Goal: Task Accomplishment & Management: Use online tool/utility

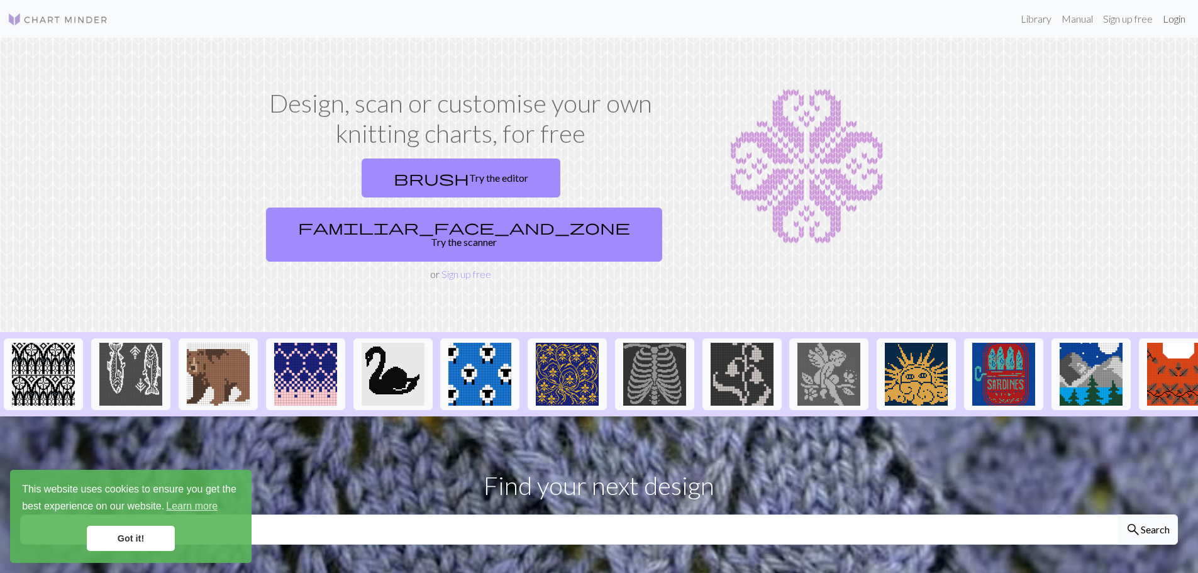
click at [1167, 18] on link "Login" at bounding box center [1174, 18] width 33 height 25
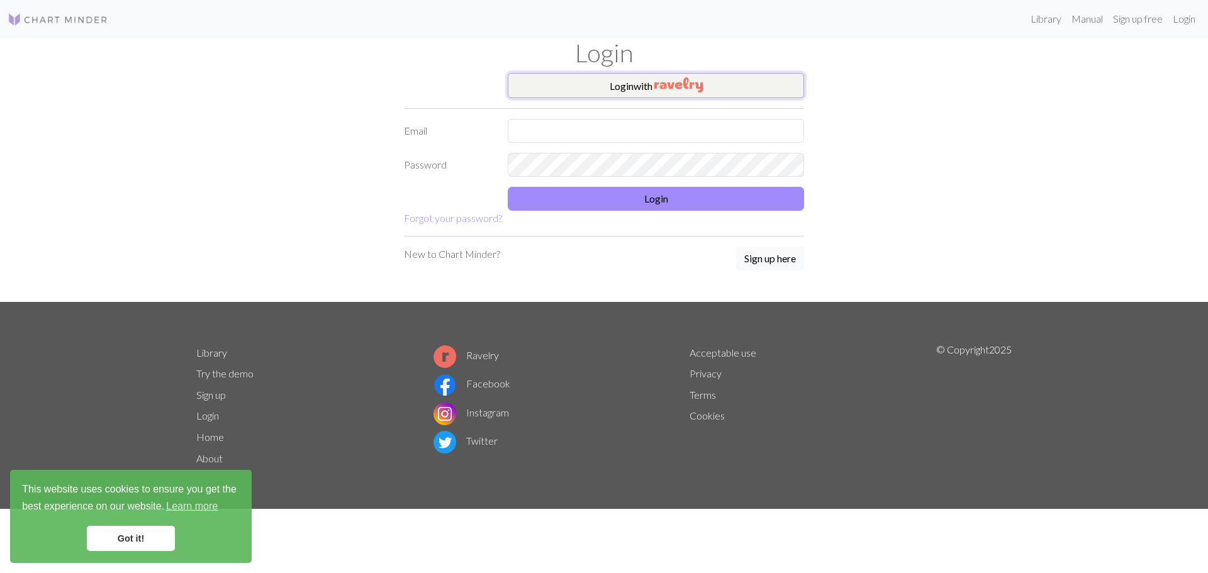
click at [632, 85] on button "Login with" at bounding box center [656, 85] width 296 height 25
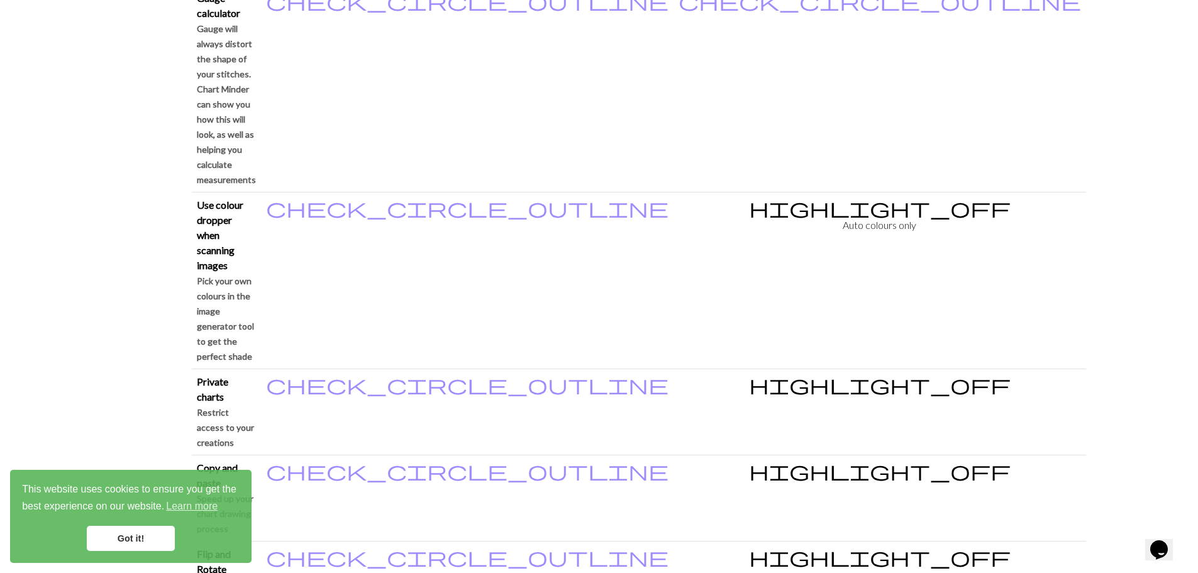
scroll to position [1132, 0]
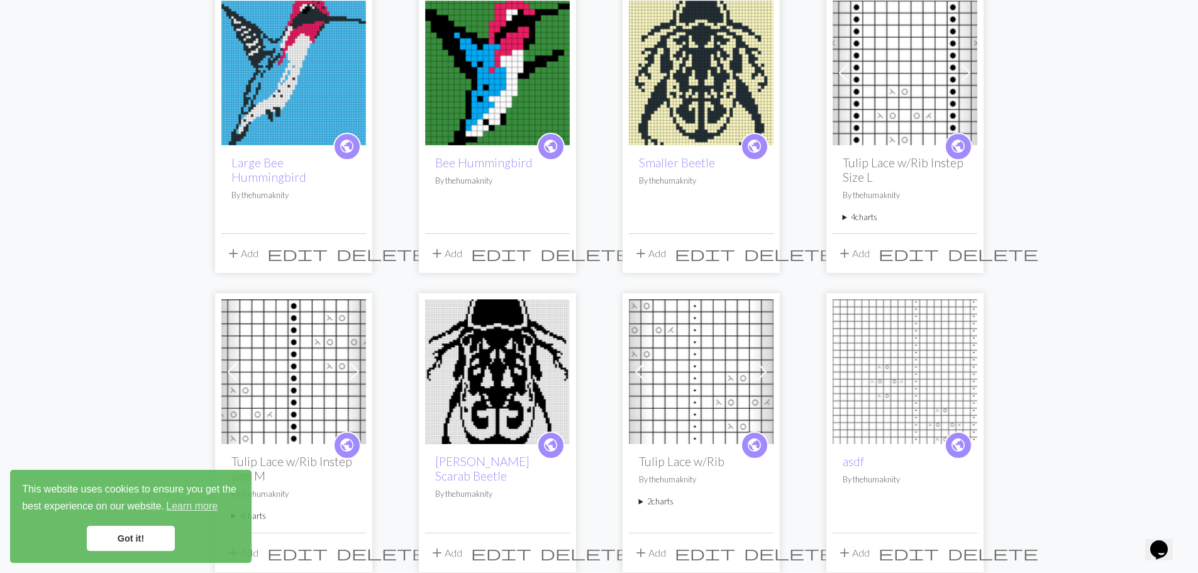
scroll to position [440, 0]
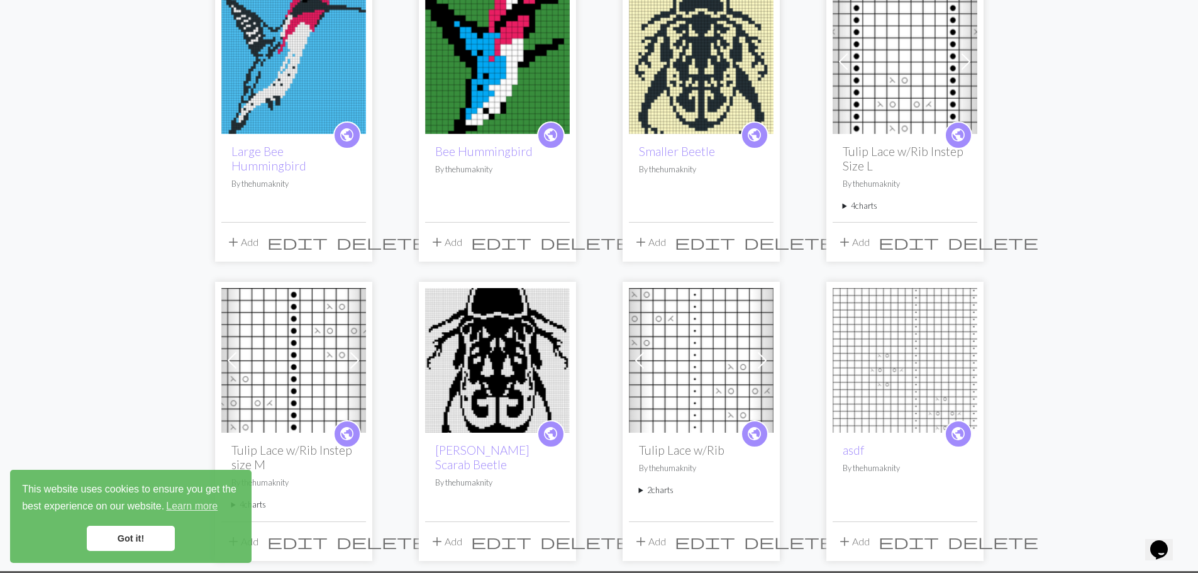
click at [512, 379] on img at bounding box center [497, 360] width 145 height 145
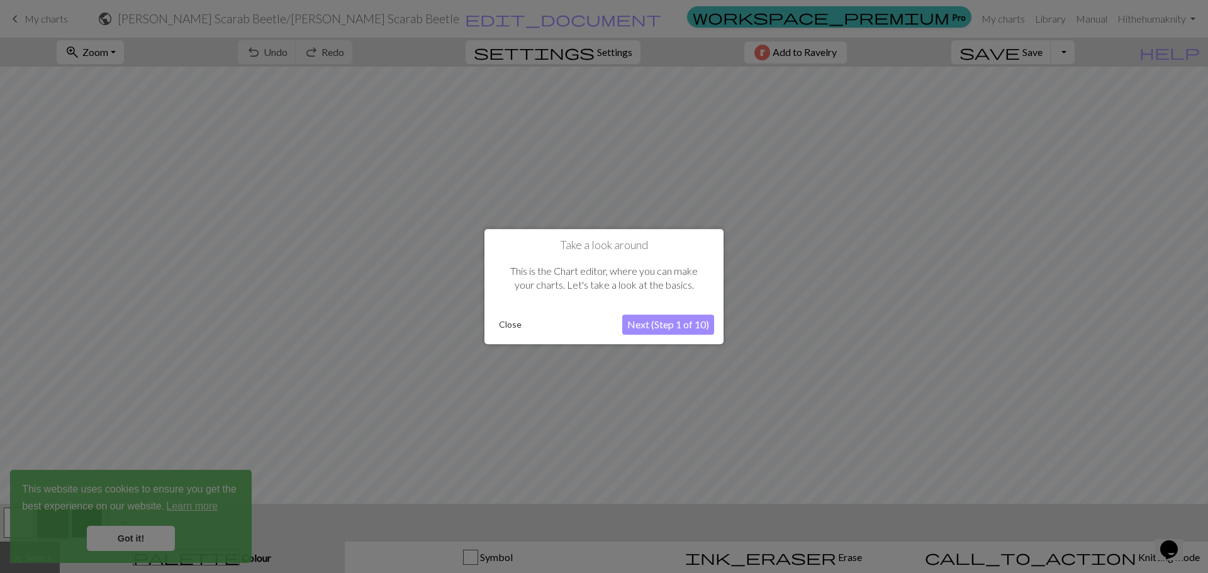
click at [666, 319] on button "Next (Step 1 of 10)" at bounding box center [668, 325] width 92 height 20
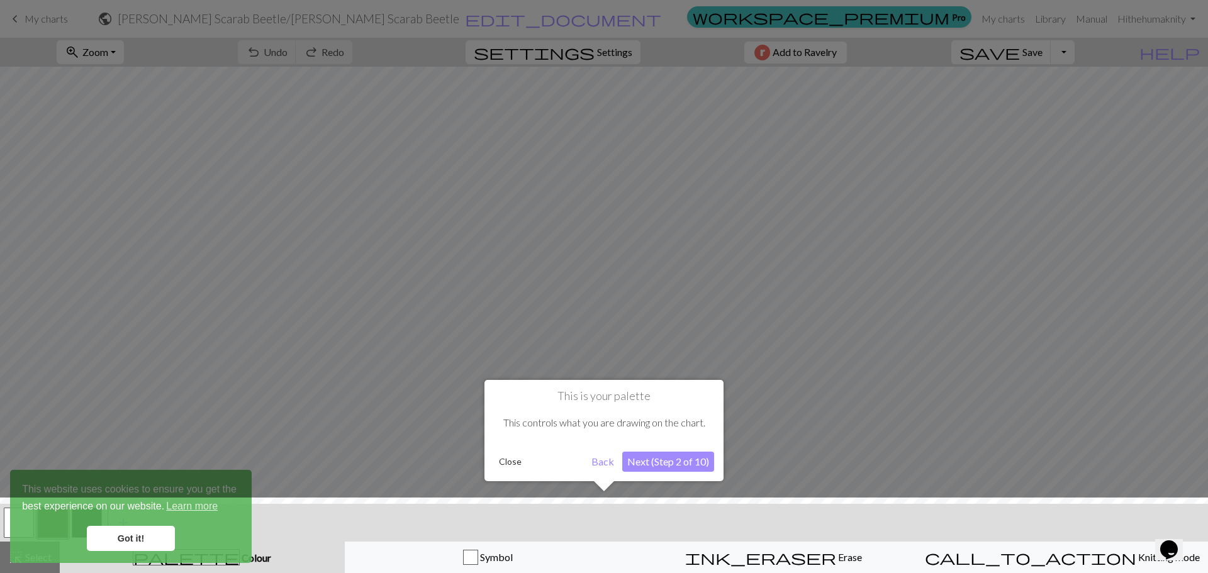
click at [667, 459] on button "Next (Step 2 of 10)" at bounding box center [668, 462] width 92 height 20
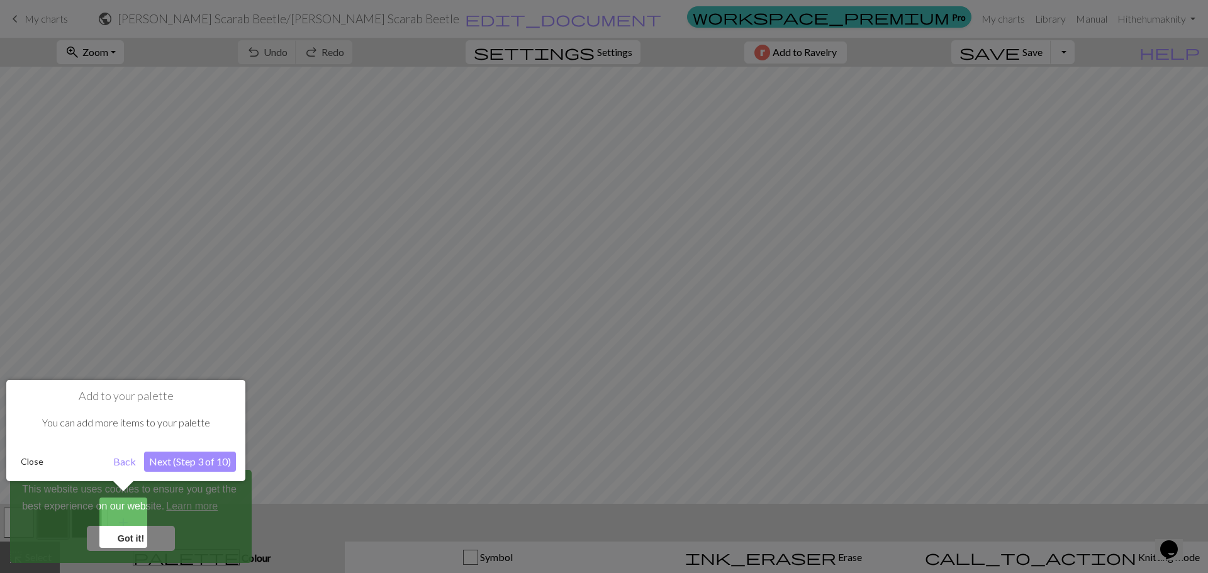
click at [192, 460] on button "Next (Step 3 of 10)" at bounding box center [190, 462] width 92 height 20
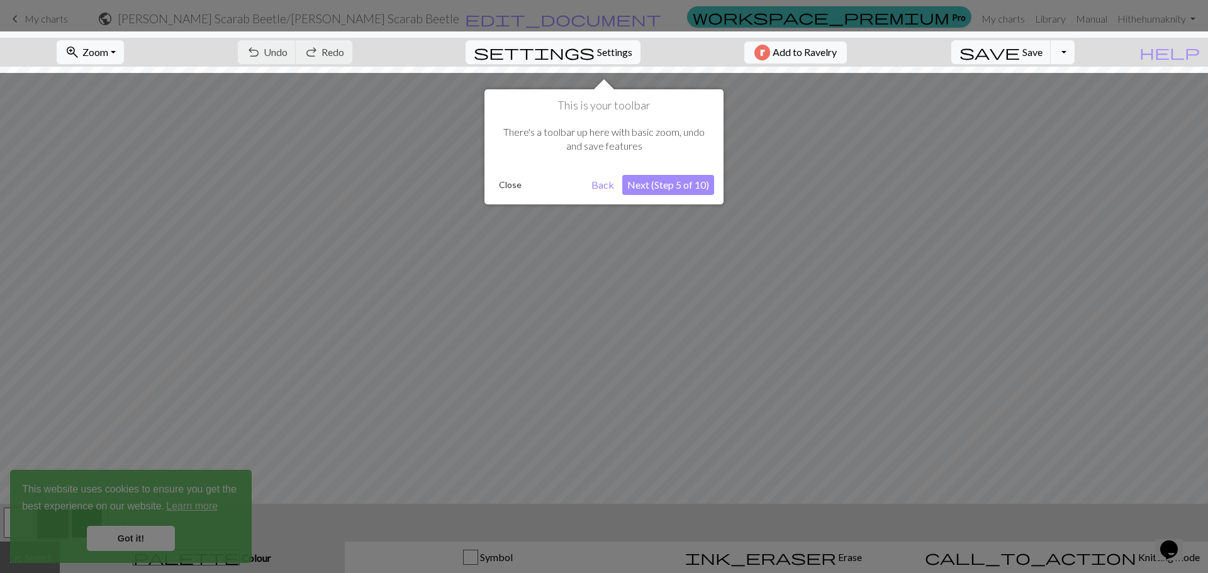
click at [683, 185] on button "Next (Step 5 of 10)" at bounding box center [668, 185] width 92 height 20
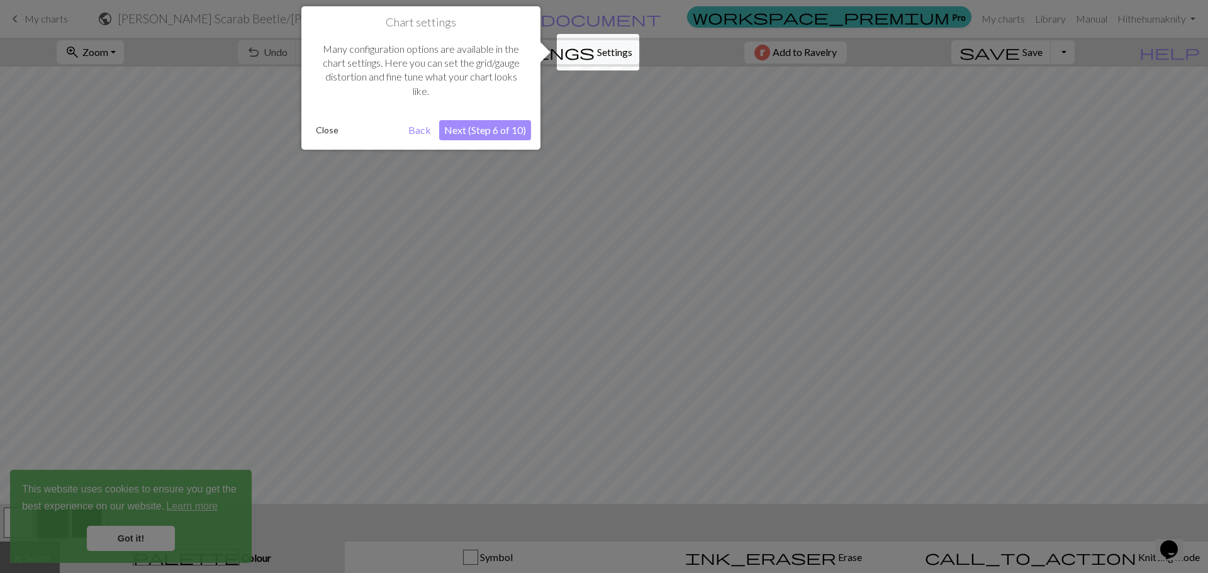
click at [328, 130] on button "Close" at bounding box center [327, 130] width 33 height 19
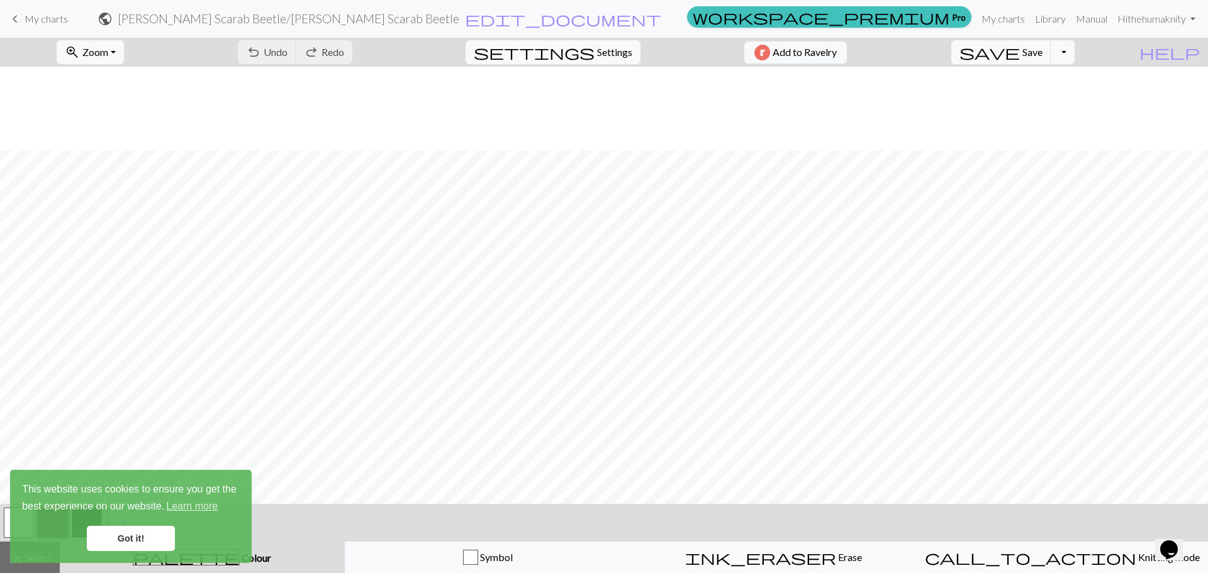
scroll to position [346, 0]
click at [137, 538] on link "Got it!" at bounding box center [131, 538] width 88 height 25
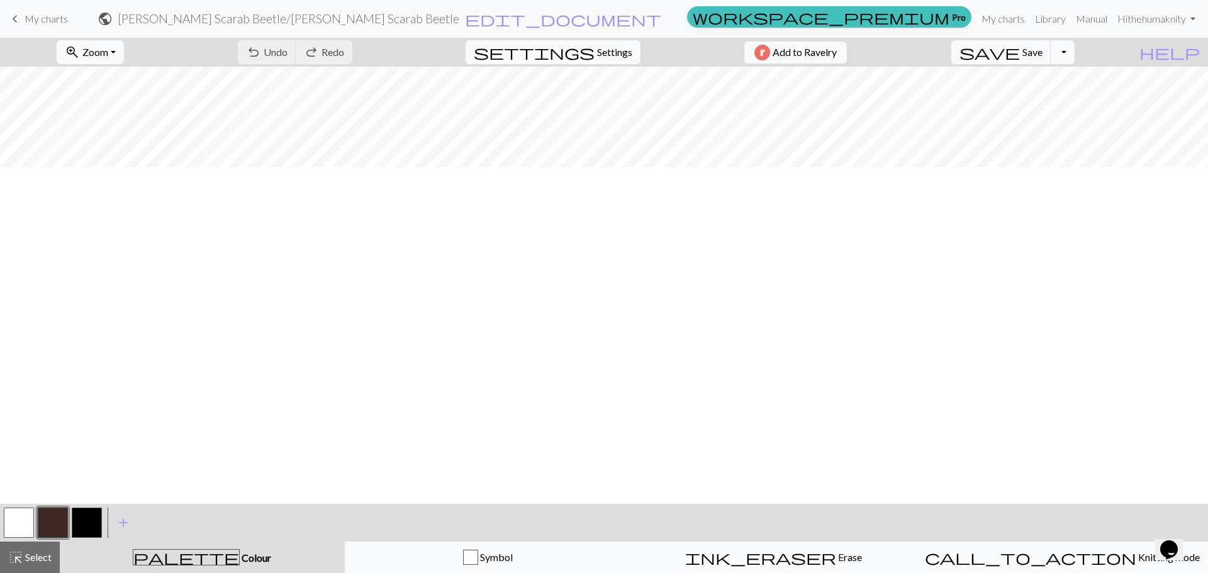
scroll to position [0, 0]
click at [1074, 57] on button "Toggle Dropdown" at bounding box center [1063, 52] width 24 height 24
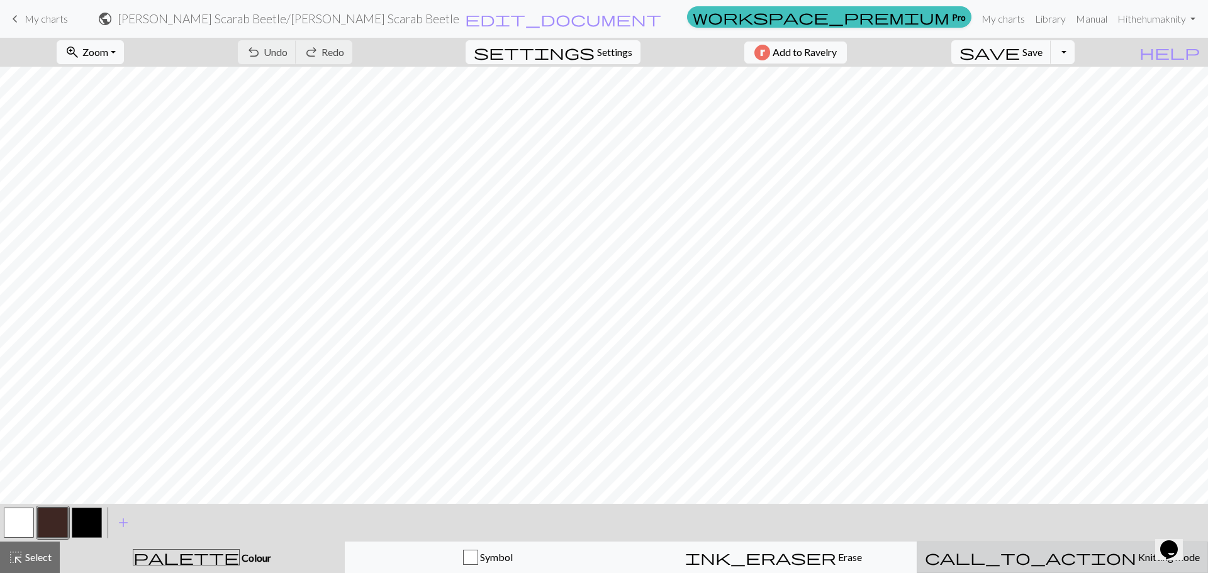
click at [1136, 560] on span "Knitting mode" at bounding box center [1168, 557] width 64 height 12
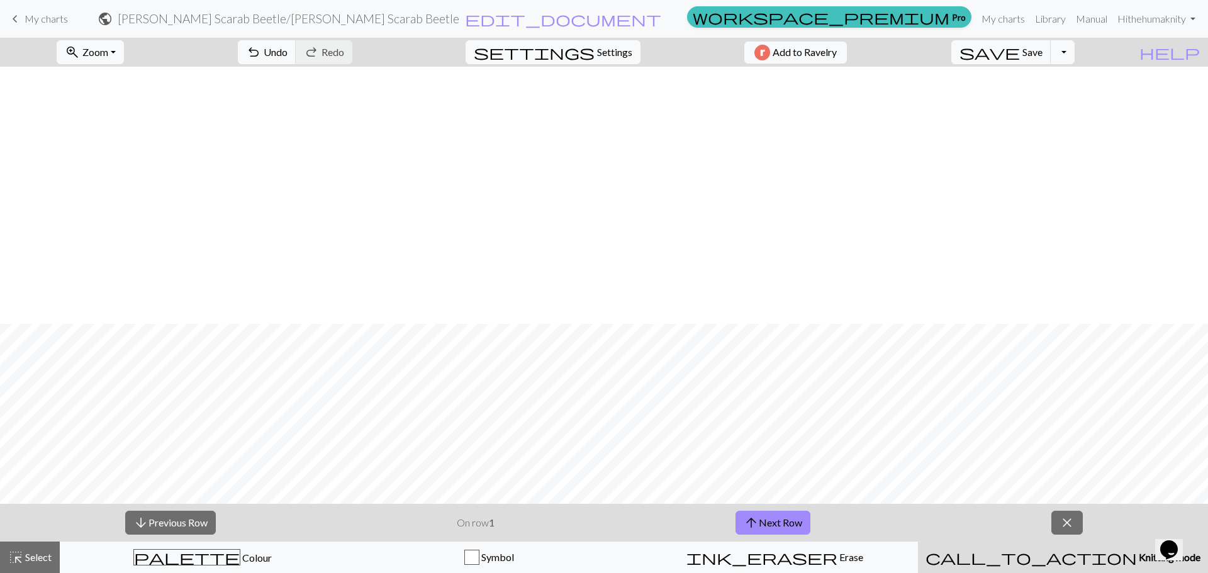
scroll to position [346, 0]
